Goal: Task Accomplishment & Management: Manage account settings

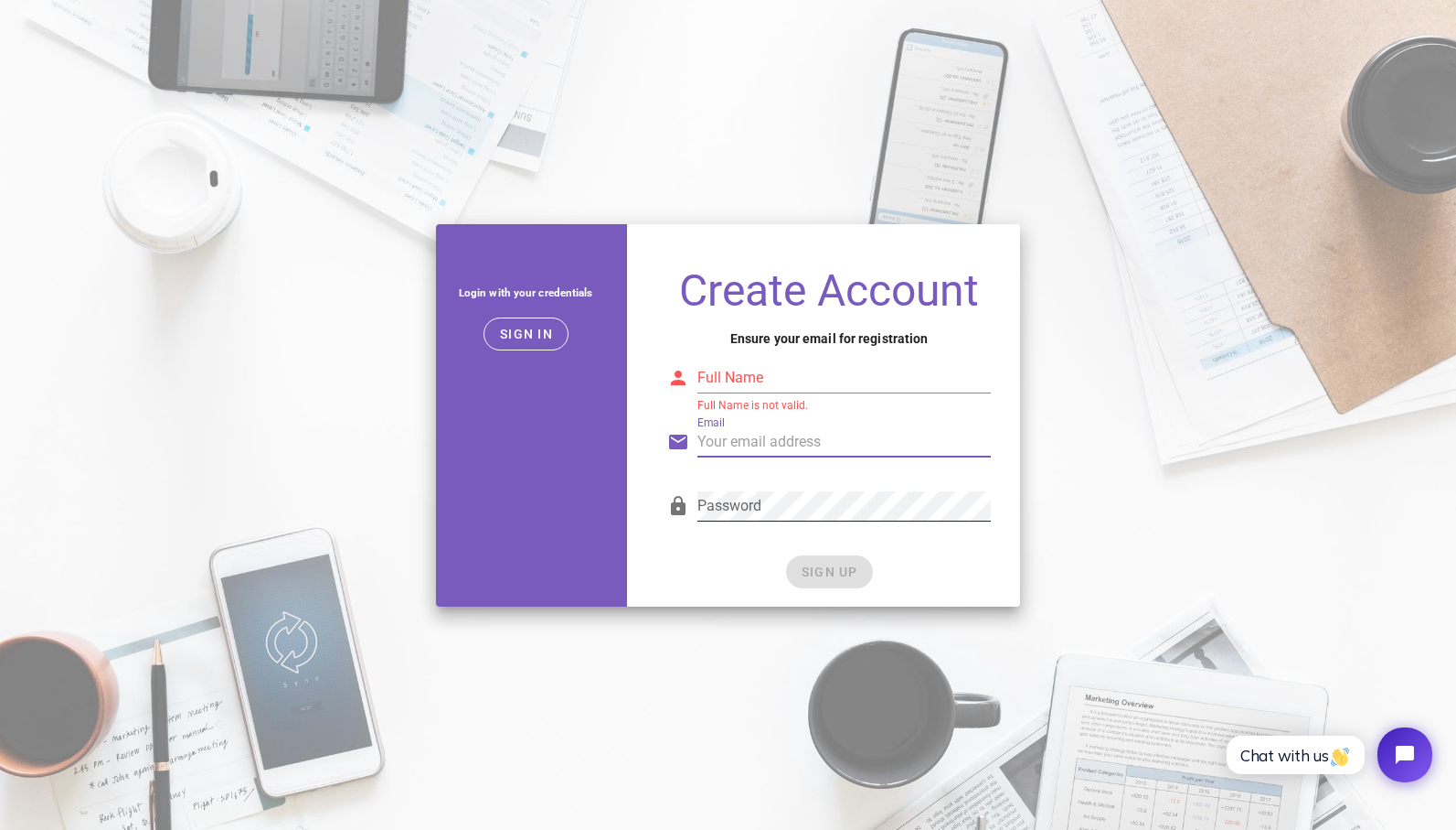
type input "[EMAIL_ADDRESS][DOMAIN_NAME]"
click at [761, 379] on input "Full Name" at bounding box center [844, 378] width 294 height 30
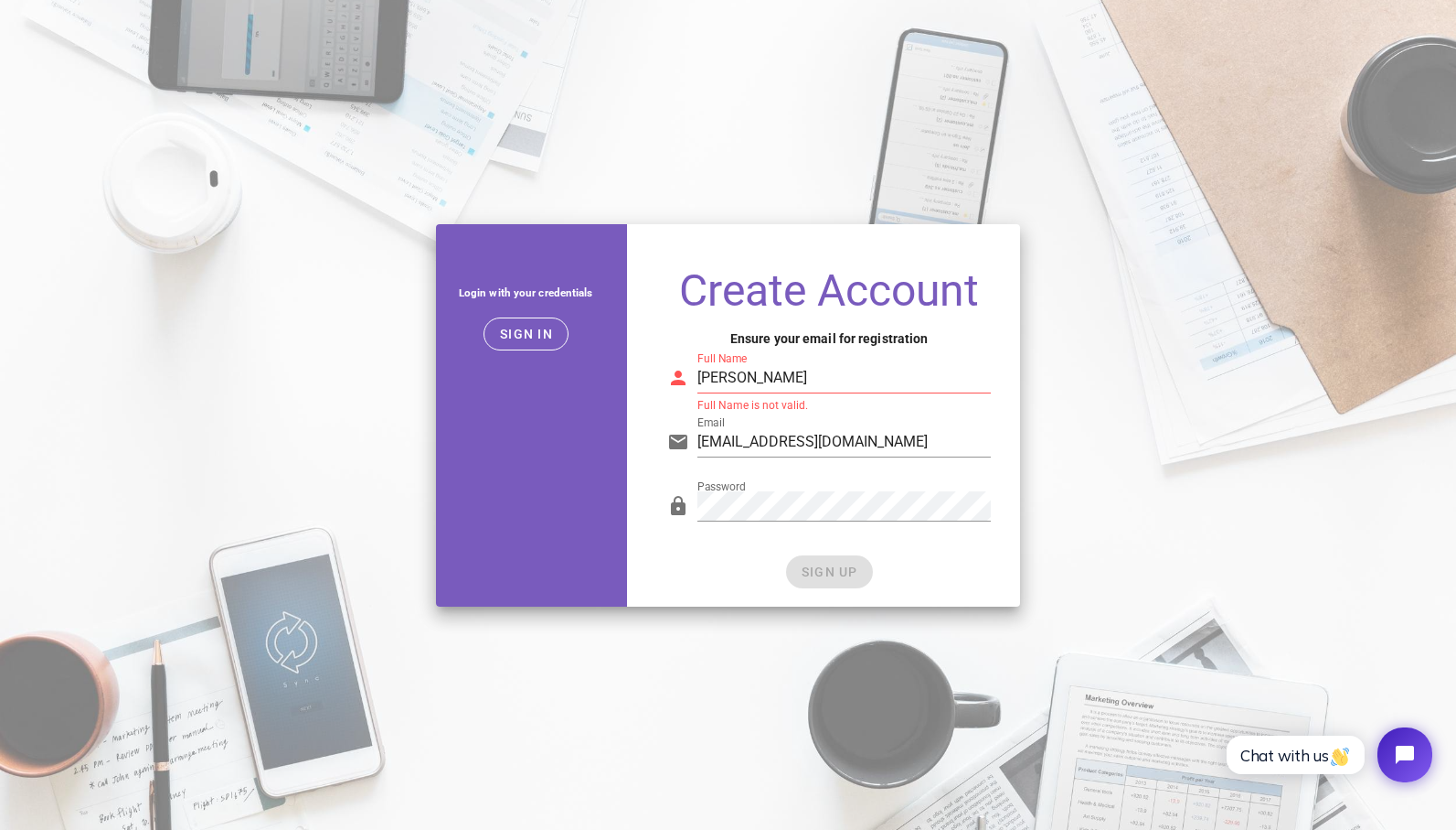
click at [771, 378] on input "Tim" at bounding box center [844, 378] width 294 height 30
type input "Tim M"
click at [944, 553] on form "Full Name Tim M Email tm@afri-millions.com Password SIGN UP" at bounding box center [830, 463] width 325 height 251
click at [842, 576] on span "SIGN UP" at bounding box center [830, 572] width 58 height 15
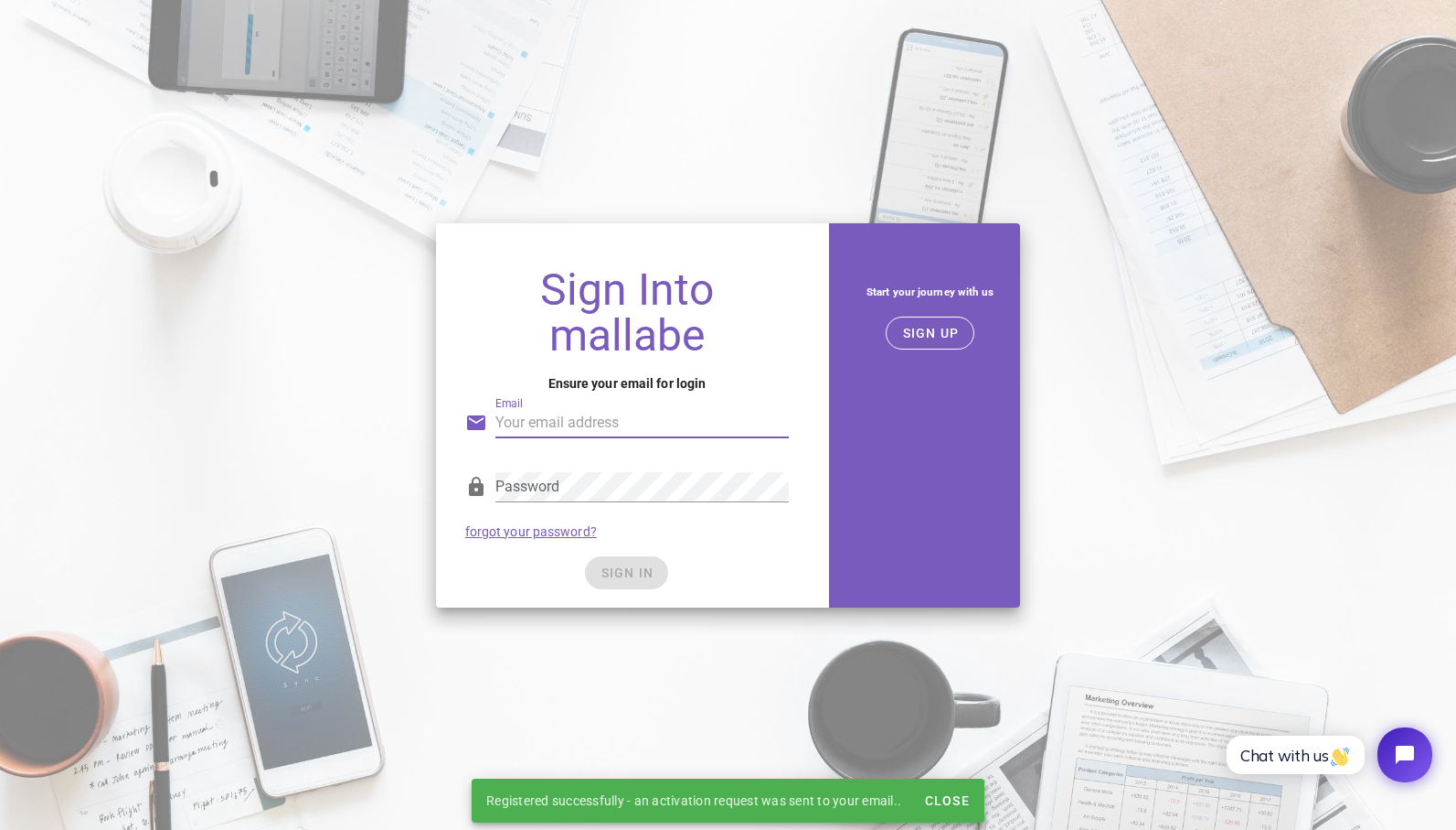
type input "[EMAIL_ADDRESS][DOMAIN_NAME]"
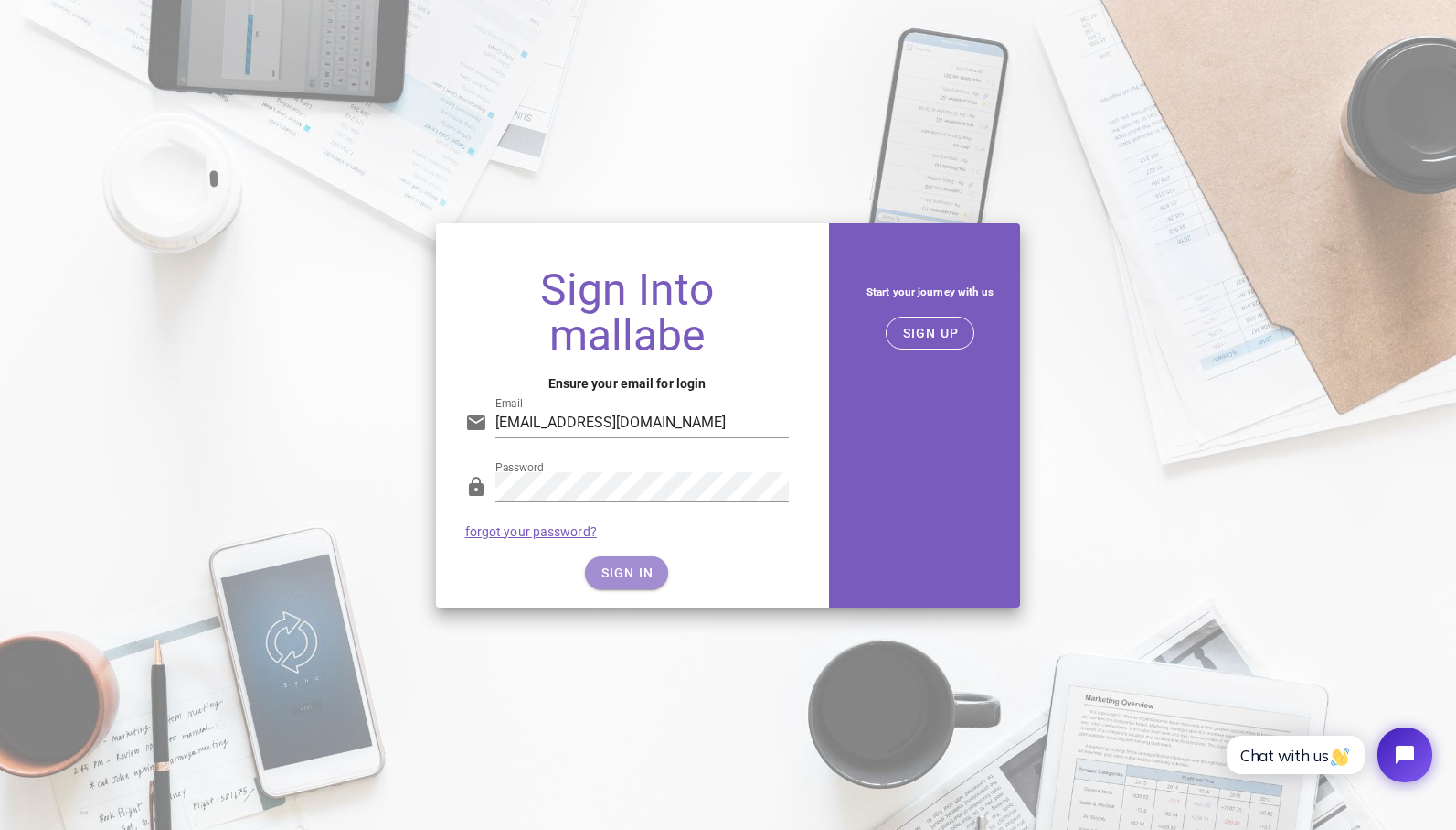
click at [635, 578] on span "SIGN IN" at bounding box center [626, 573] width 54 height 15
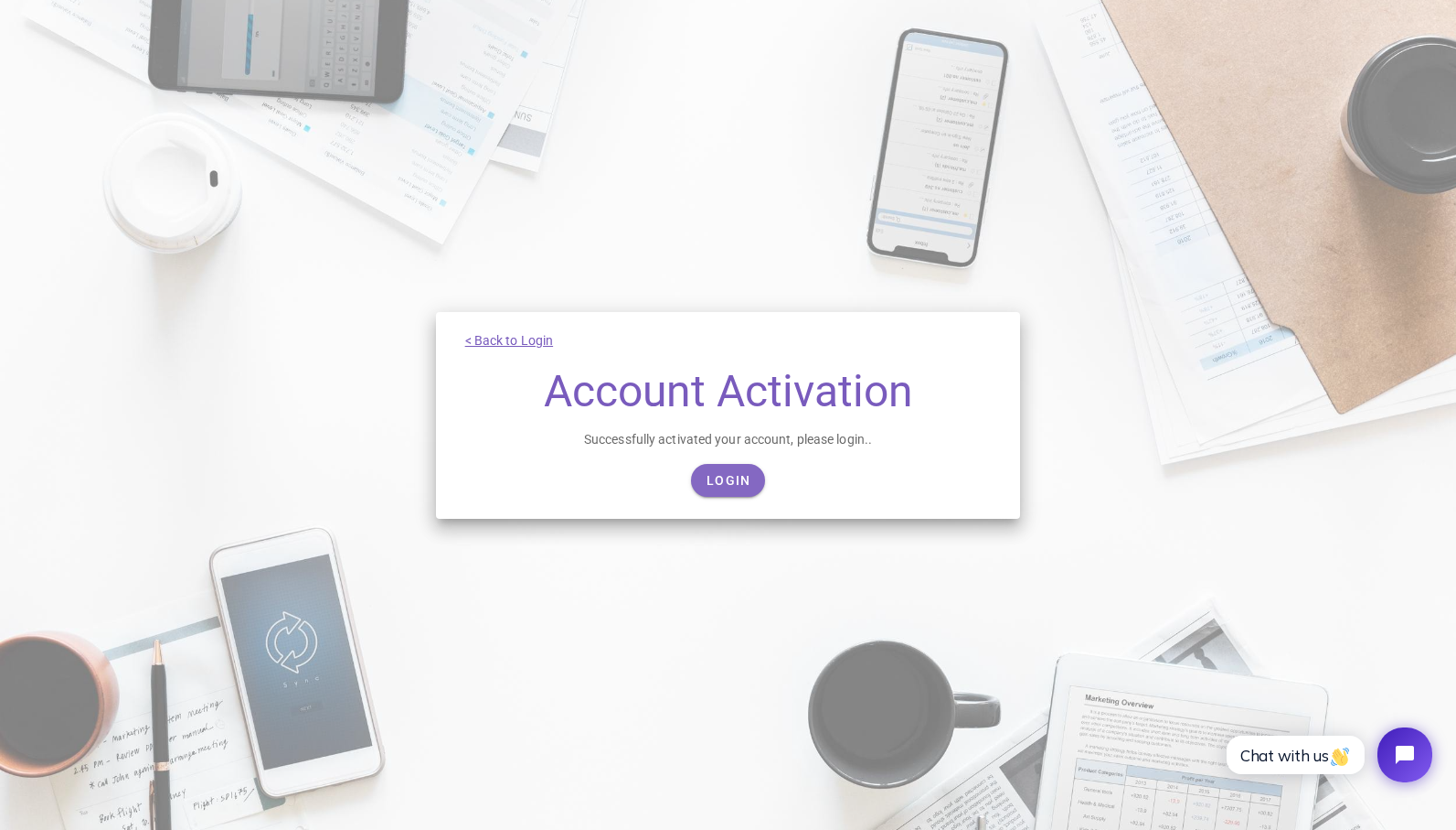
click at [710, 479] on span "Login" at bounding box center [728, 480] width 45 height 15
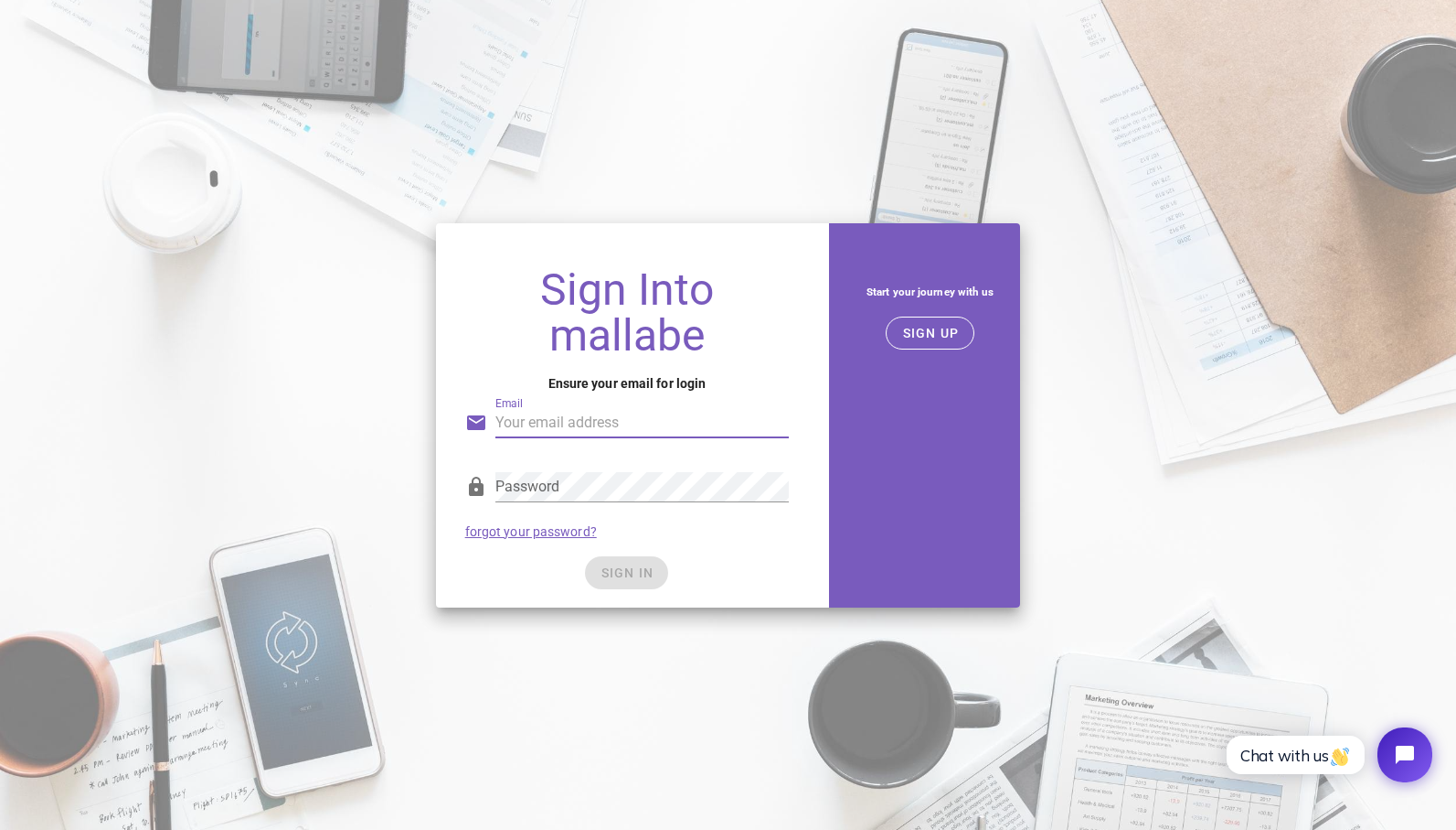
type input "[EMAIL_ADDRESS][DOMAIN_NAME]"
click at [618, 584] on button "SIGN IN" at bounding box center [626, 572] width 84 height 32
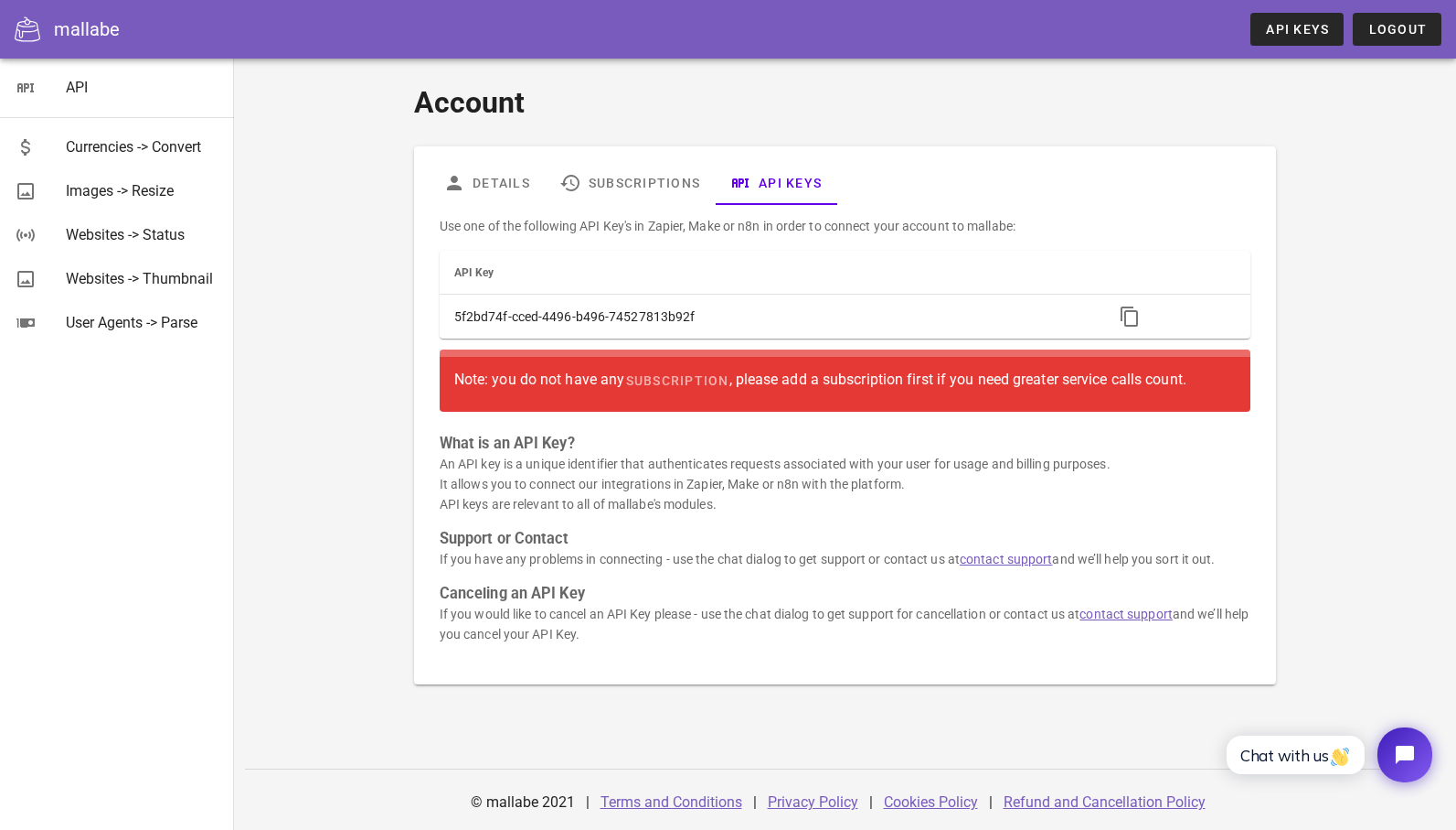
click at [1064, 373] on div "Note: you do not have any subscription , please add a subscription first if you…" at bounding box center [845, 380] width 782 height 32
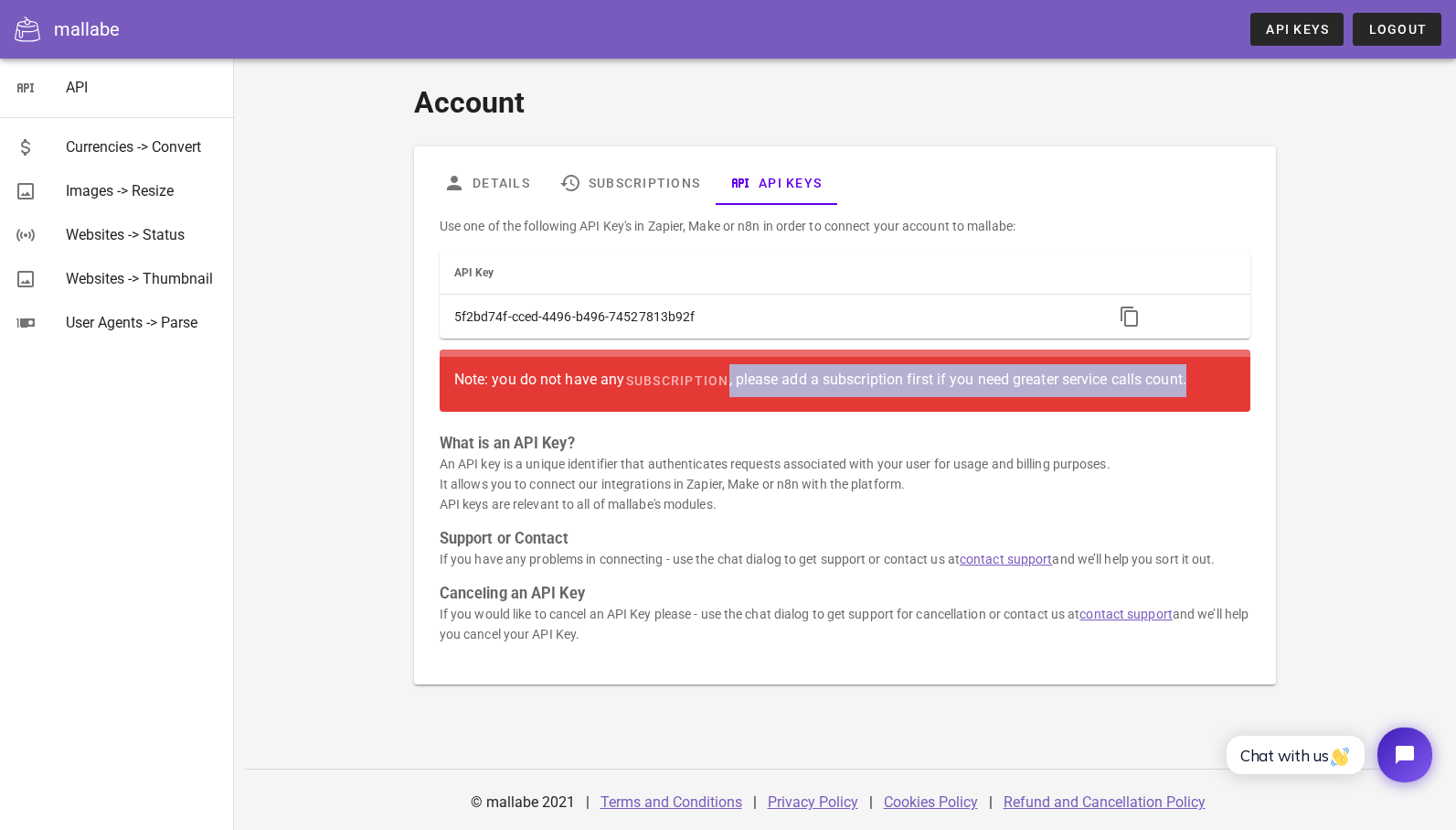
click at [1064, 373] on div "Note: you do not have any subscription , please add a subscription first if you…" at bounding box center [845, 380] width 782 height 32
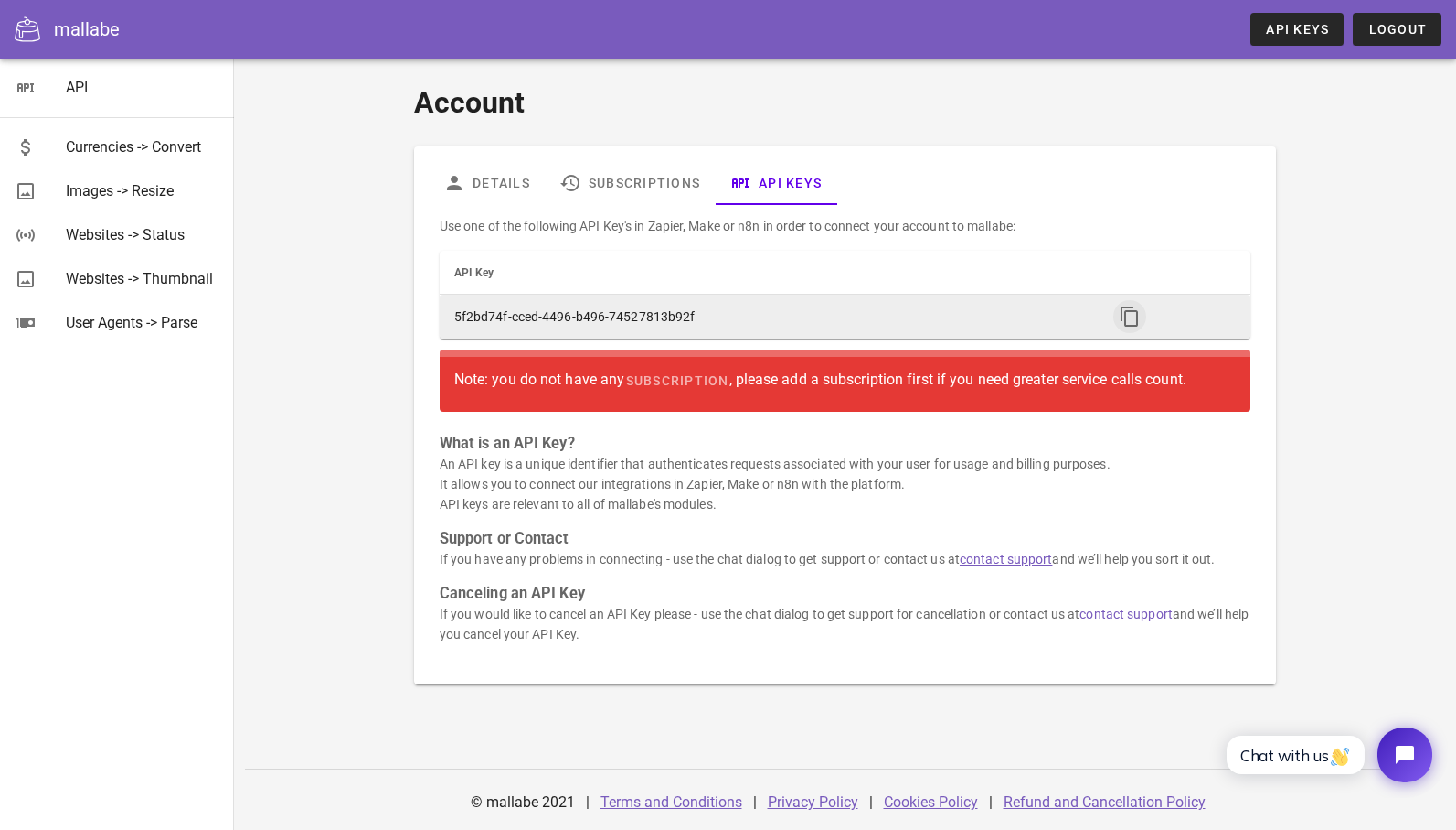
click at [1126, 318] on icon "button" at bounding box center [1130, 317] width 22 height 22
